Goal: Book appointment/travel/reservation

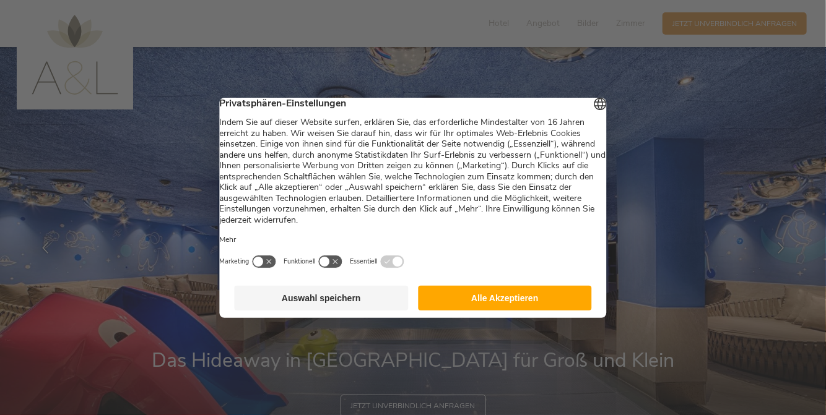
click at [509, 301] on button "Alle Akzeptieren" at bounding box center [505, 298] width 174 height 25
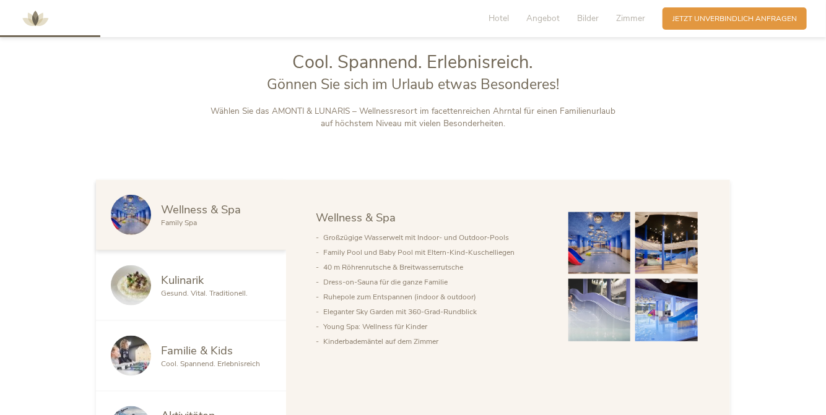
scroll to position [495, 0]
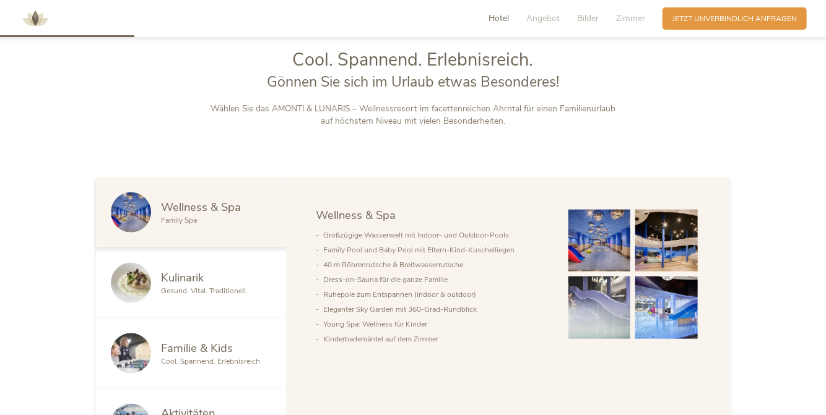
click at [658, 244] on img at bounding box center [666, 241] width 63 height 63
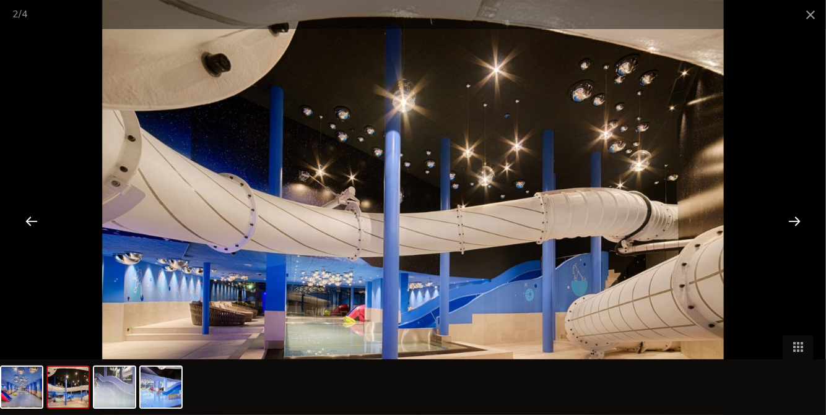
scroll to position [557, 0]
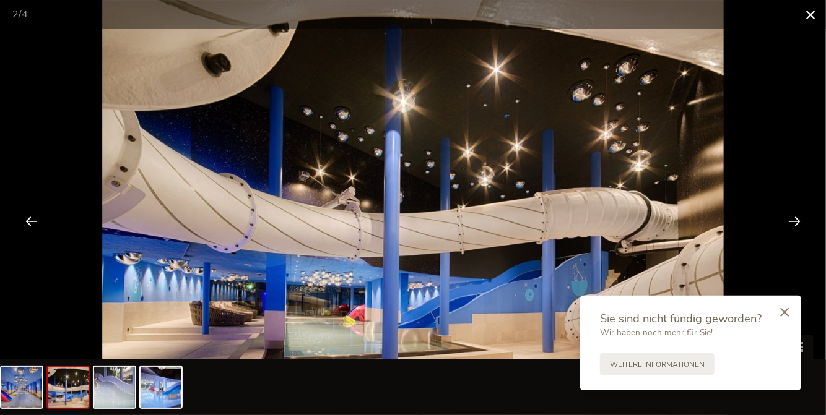
click at [808, 11] on span at bounding box center [810, 14] width 31 height 29
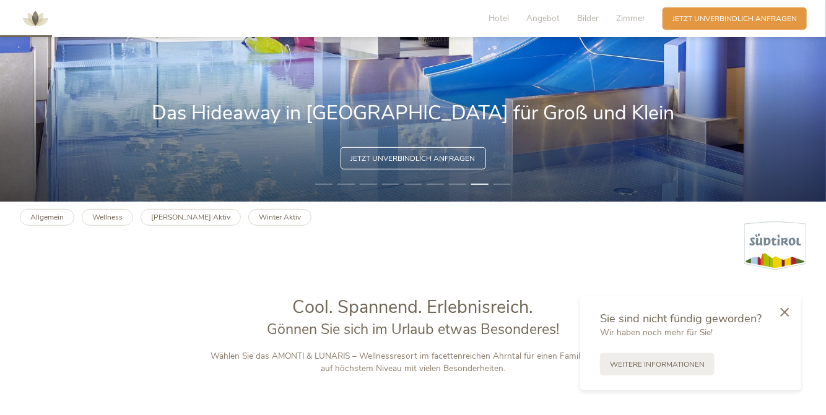
scroll to position [0, 0]
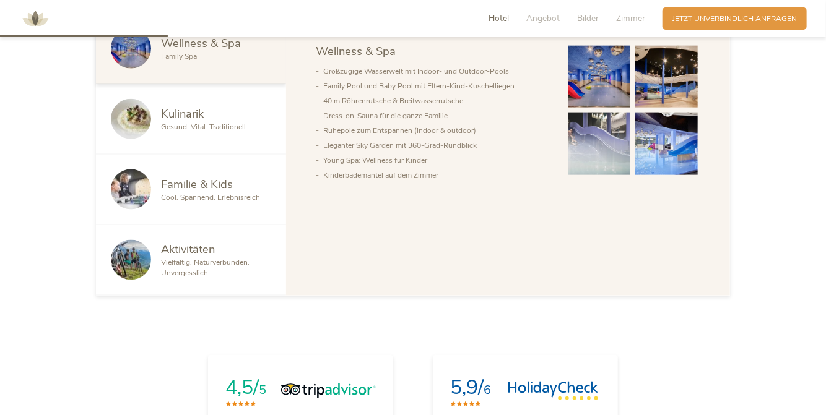
scroll to position [681, 0]
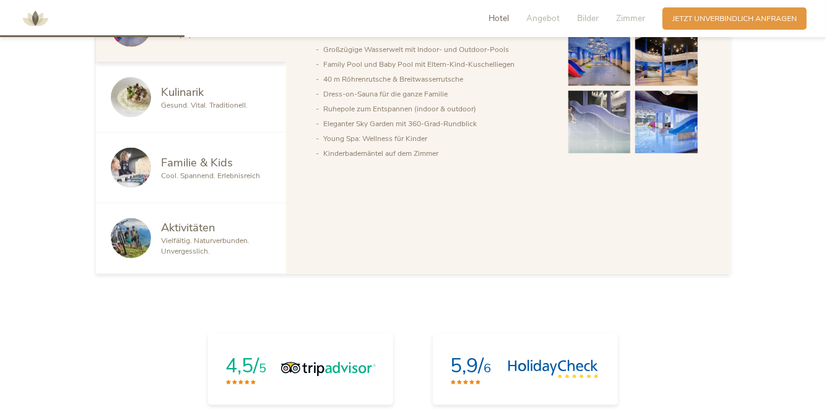
click at [196, 248] on span "Vielfältig. Naturverbunden. Unvergesslich." at bounding box center [205, 246] width 88 height 20
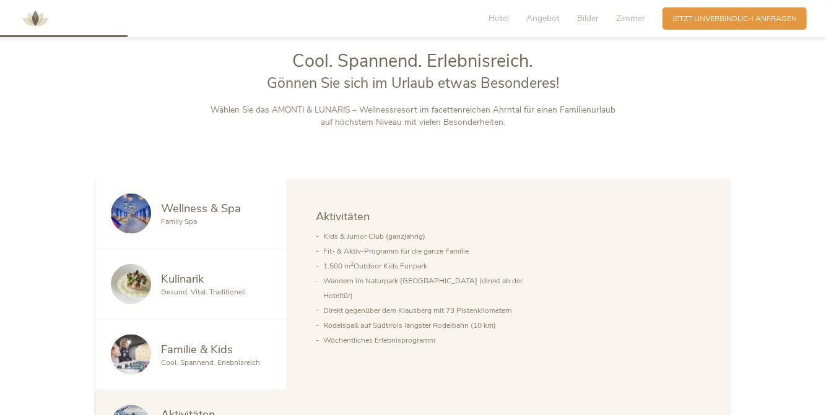
scroll to position [495, 0]
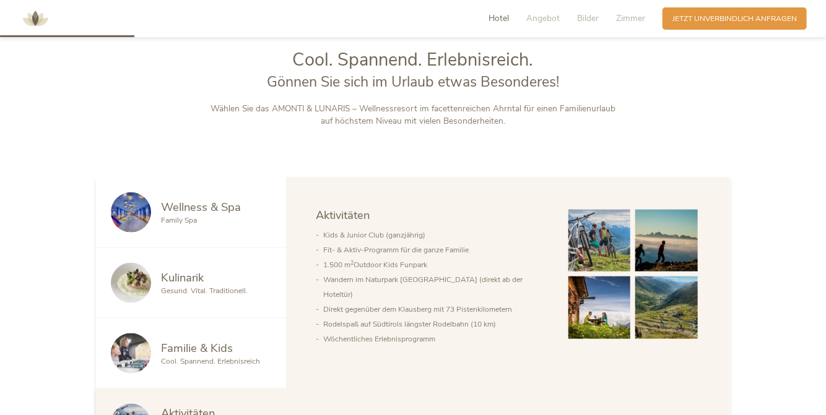
click at [599, 237] on img at bounding box center [599, 241] width 63 height 63
